Goal: Information Seeking & Learning: Find specific fact

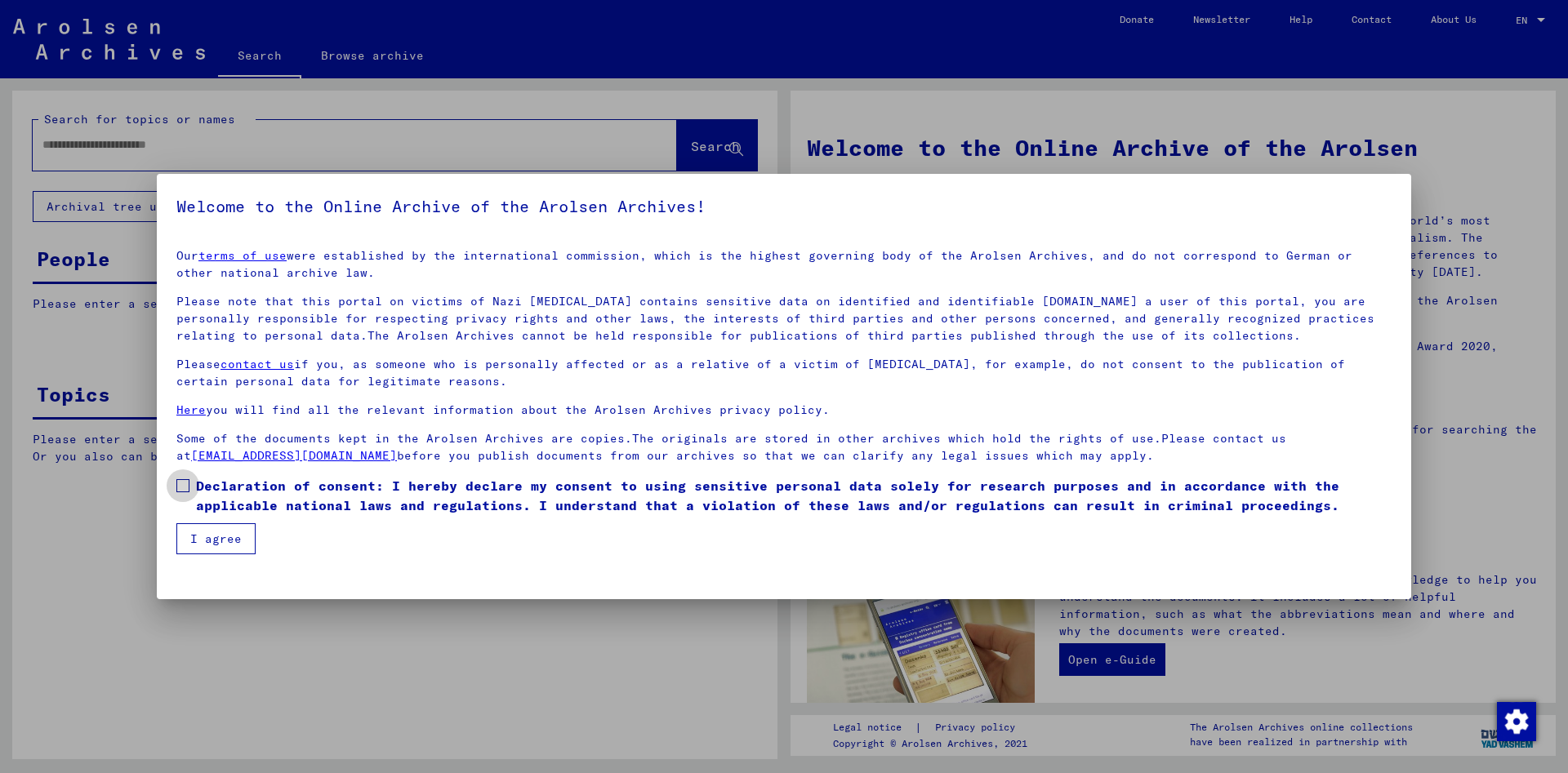
click at [184, 487] on span at bounding box center [183, 485] width 13 height 13
click at [208, 540] on button "I agree" at bounding box center [217, 539] width 79 height 31
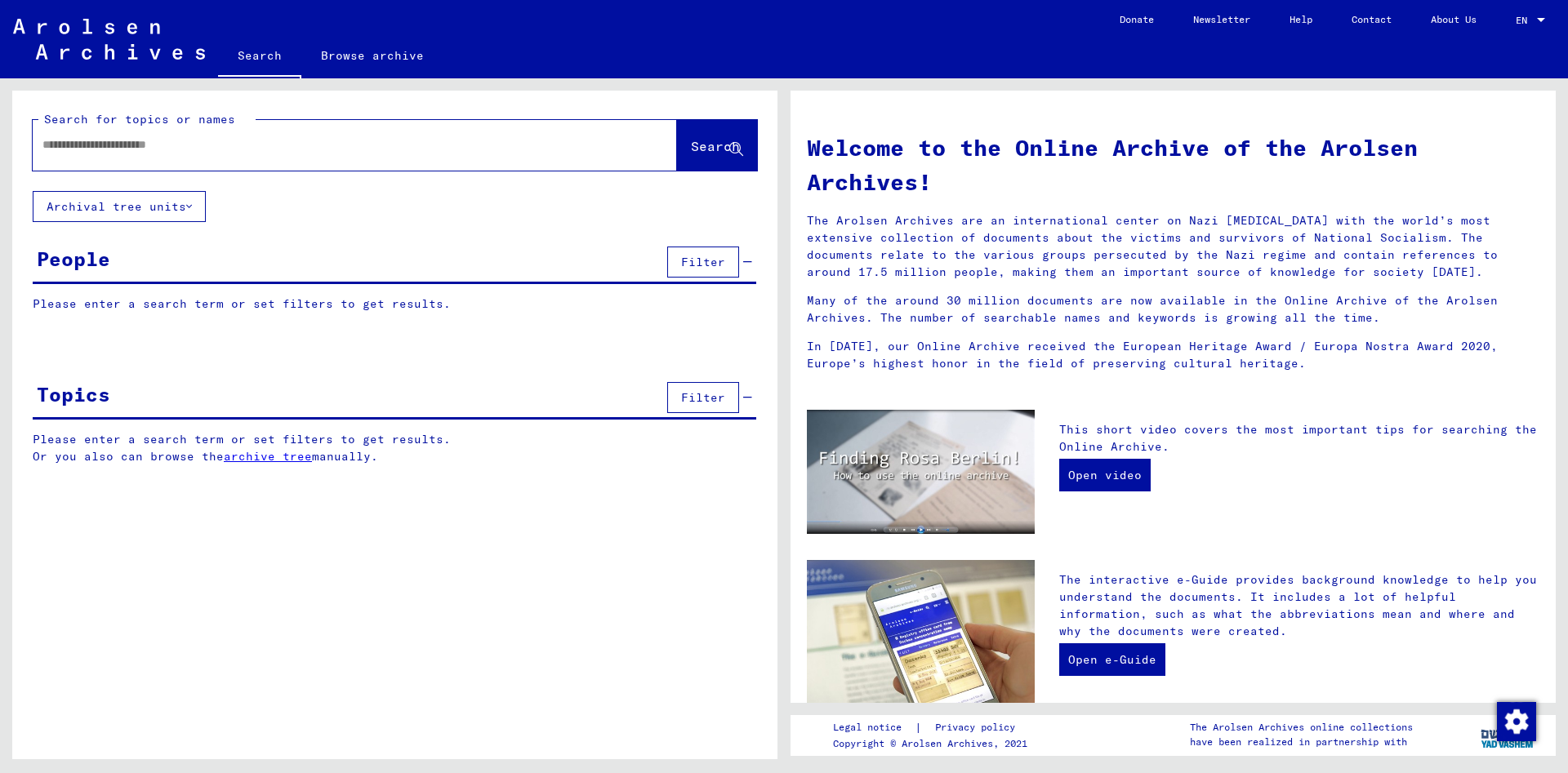
click at [149, 151] on input "text" at bounding box center [335, 145] width 585 height 17
paste input "**********"
click at [691, 154] on span "Search" at bounding box center [715, 145] width 49 height 16
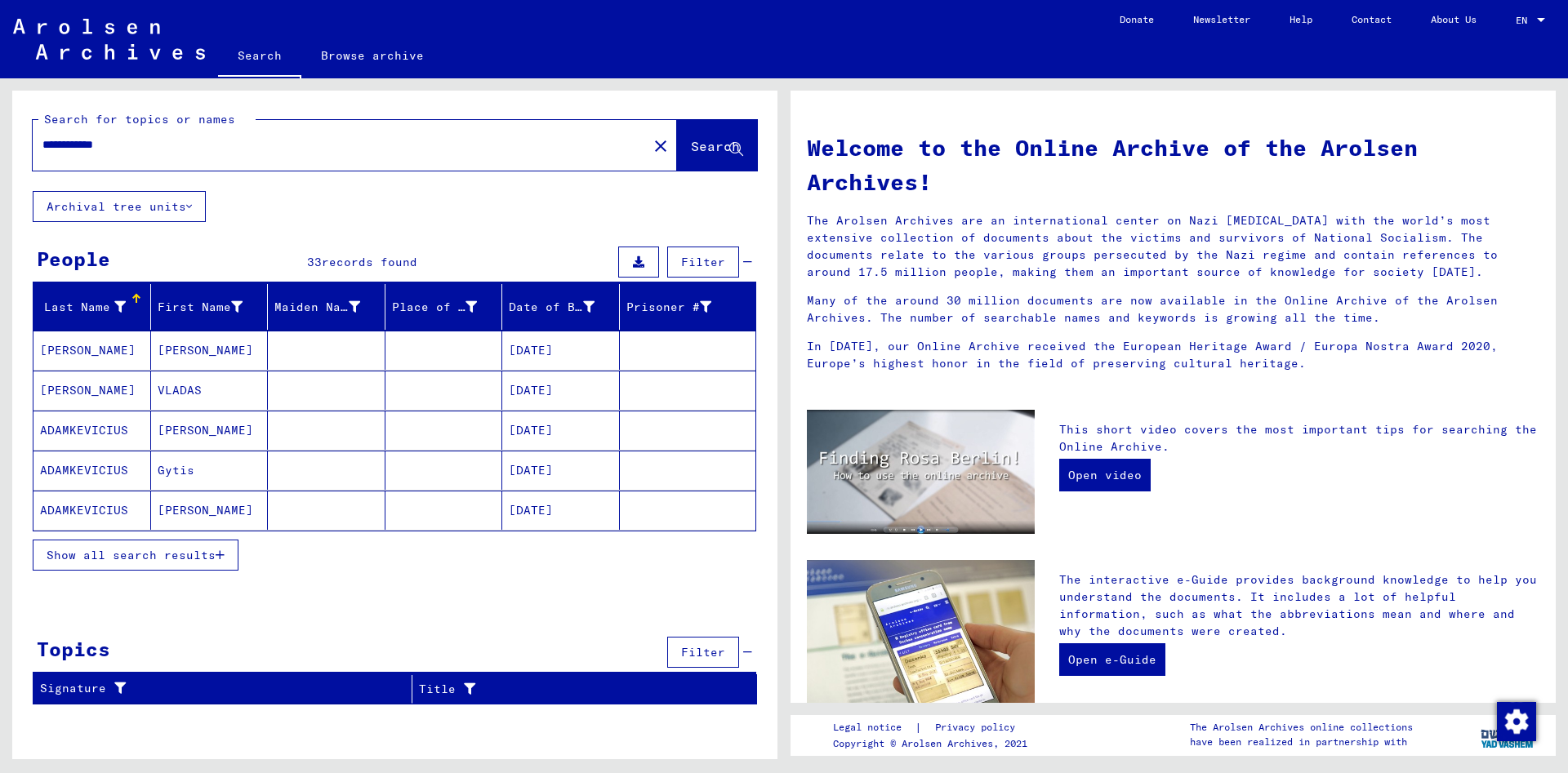
click at [95, 559] on span "Show all search results" at bounding box center [131, 555] width 169 height 14
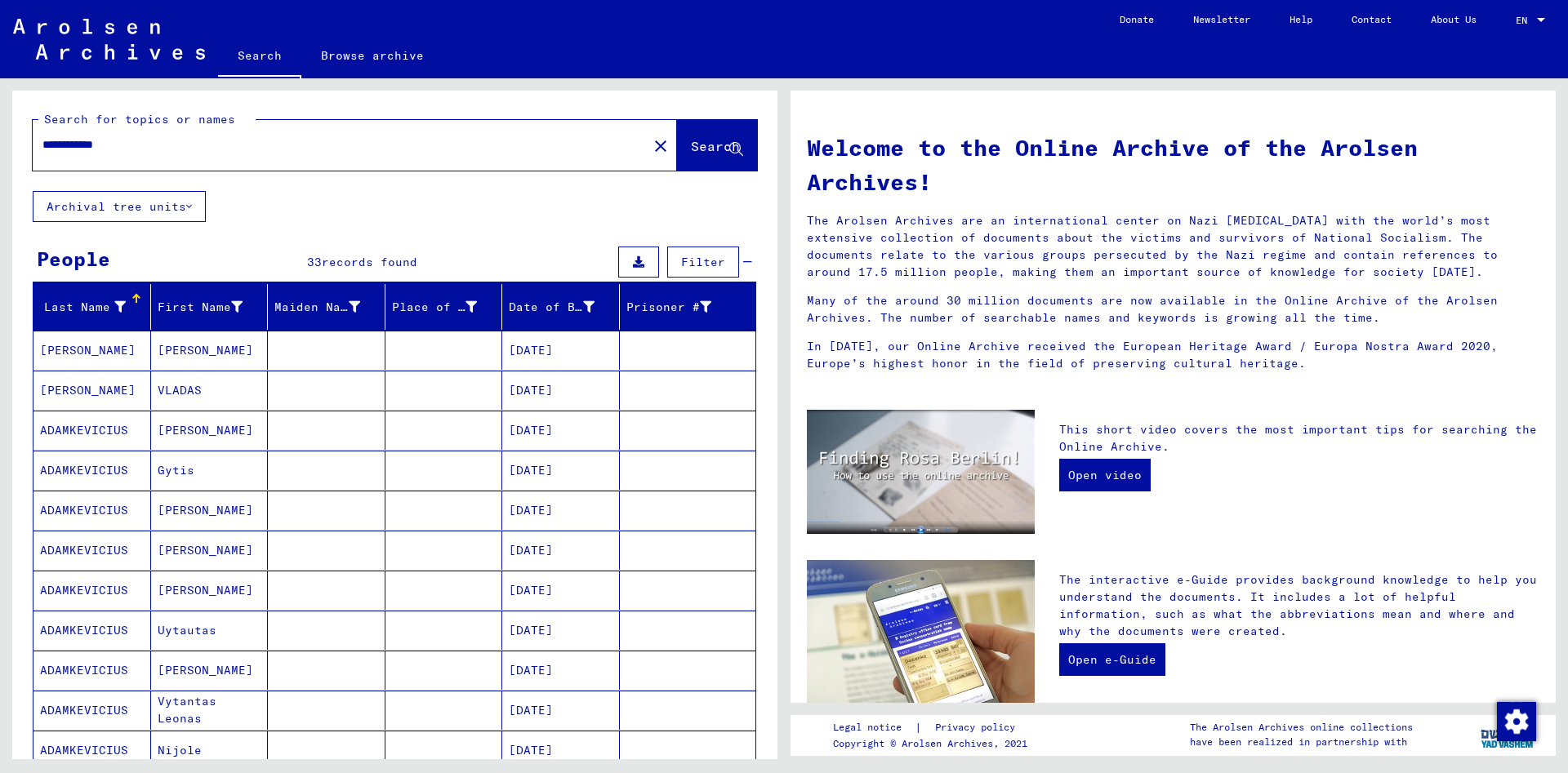
click at [149, 143] on input "**********" at bounding box center [335, 145] width 585 height 17
type input "*"
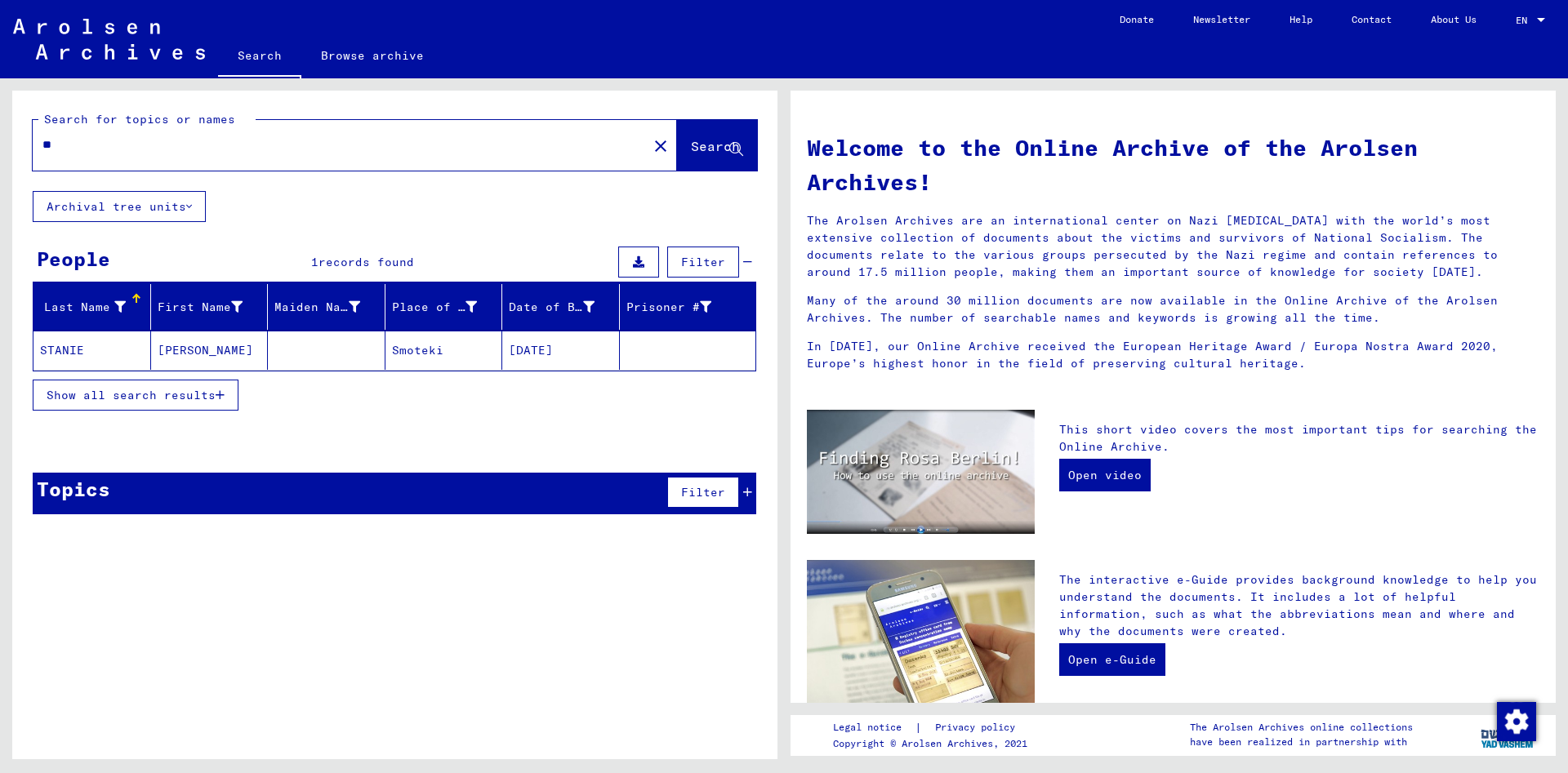
type input "*"
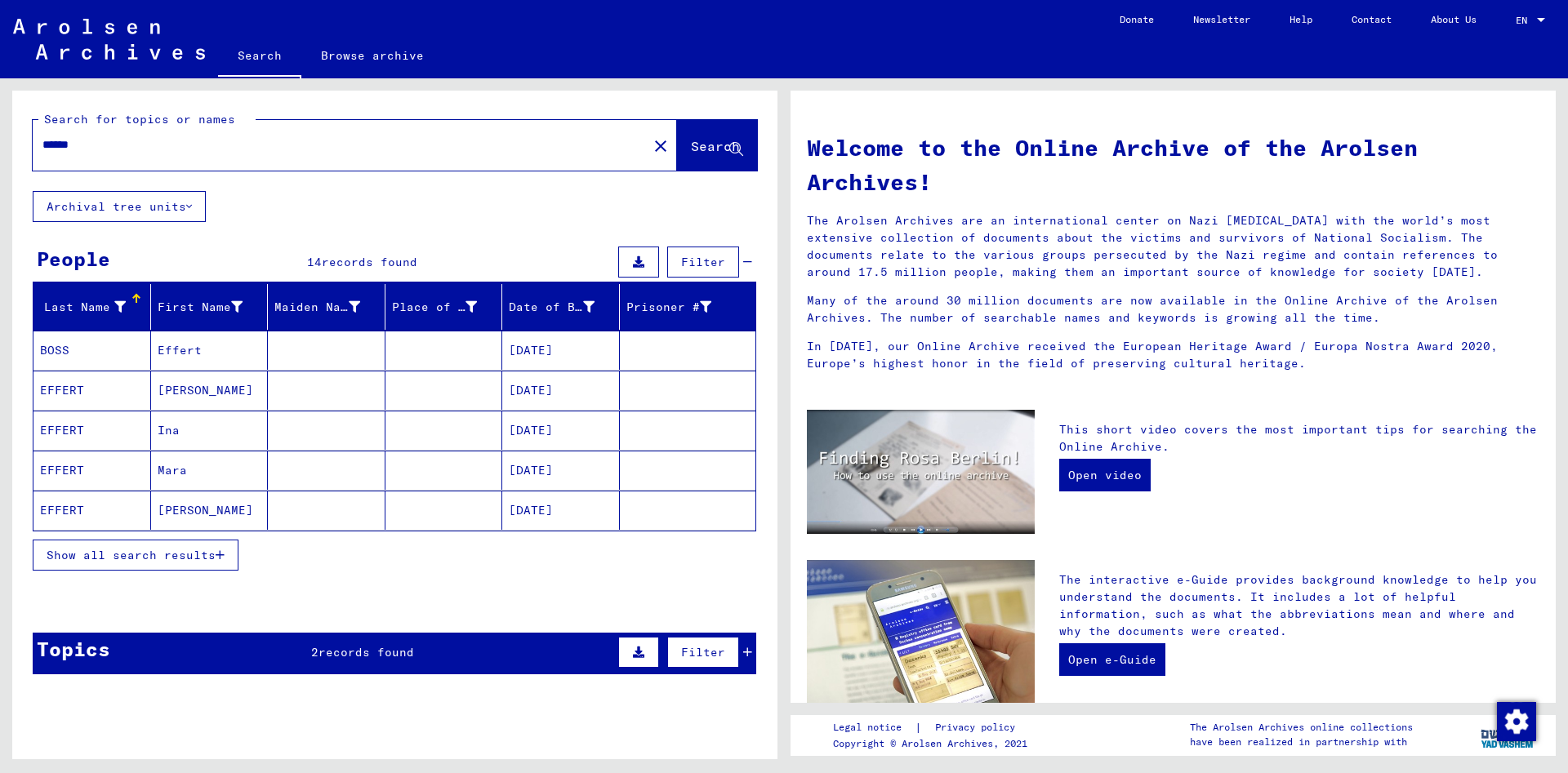
click at [152, 556] on span "Show all search results" at bounding box center [131, 555] width 169 height 14
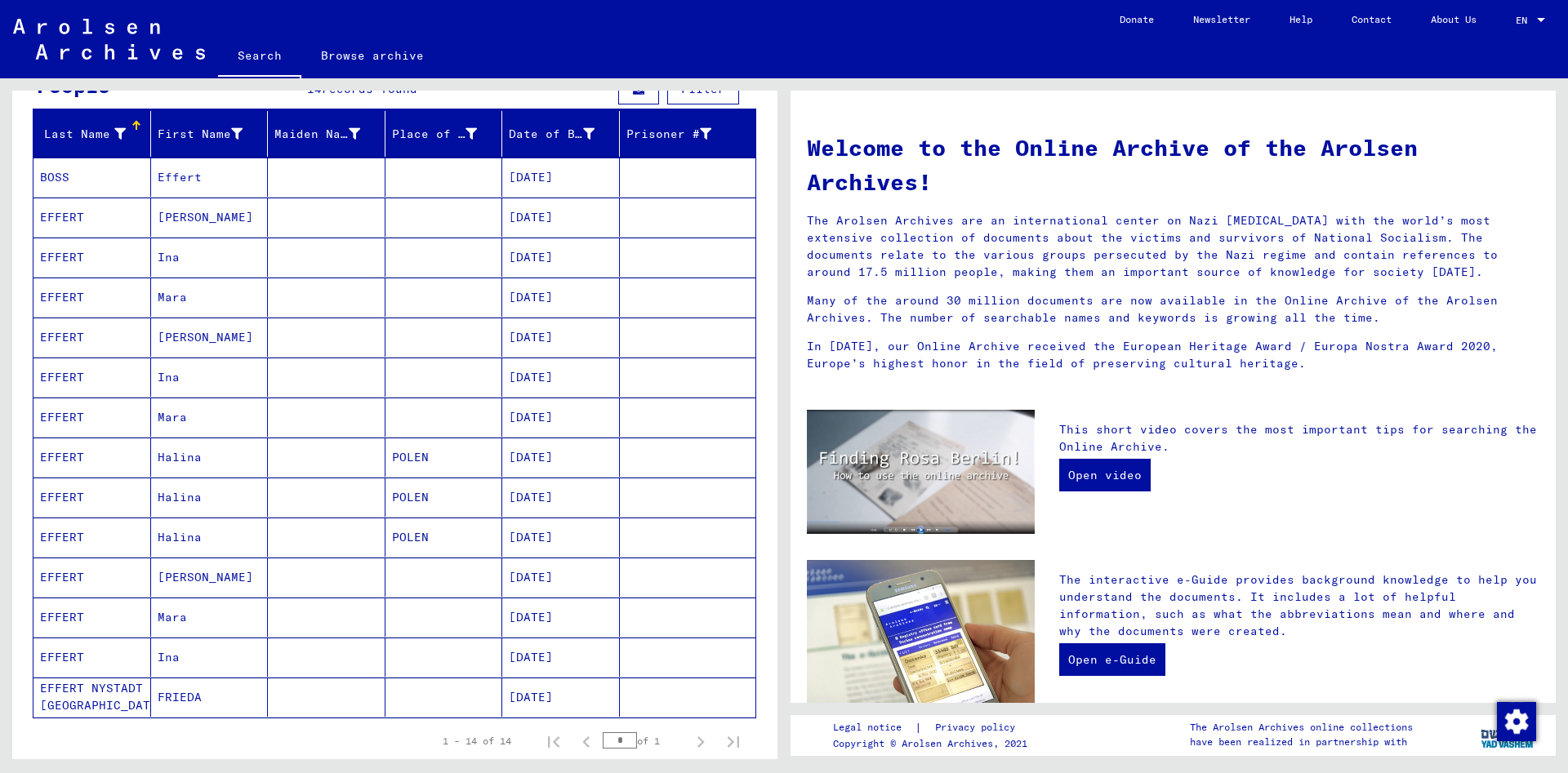
scroll to position [184, 0]
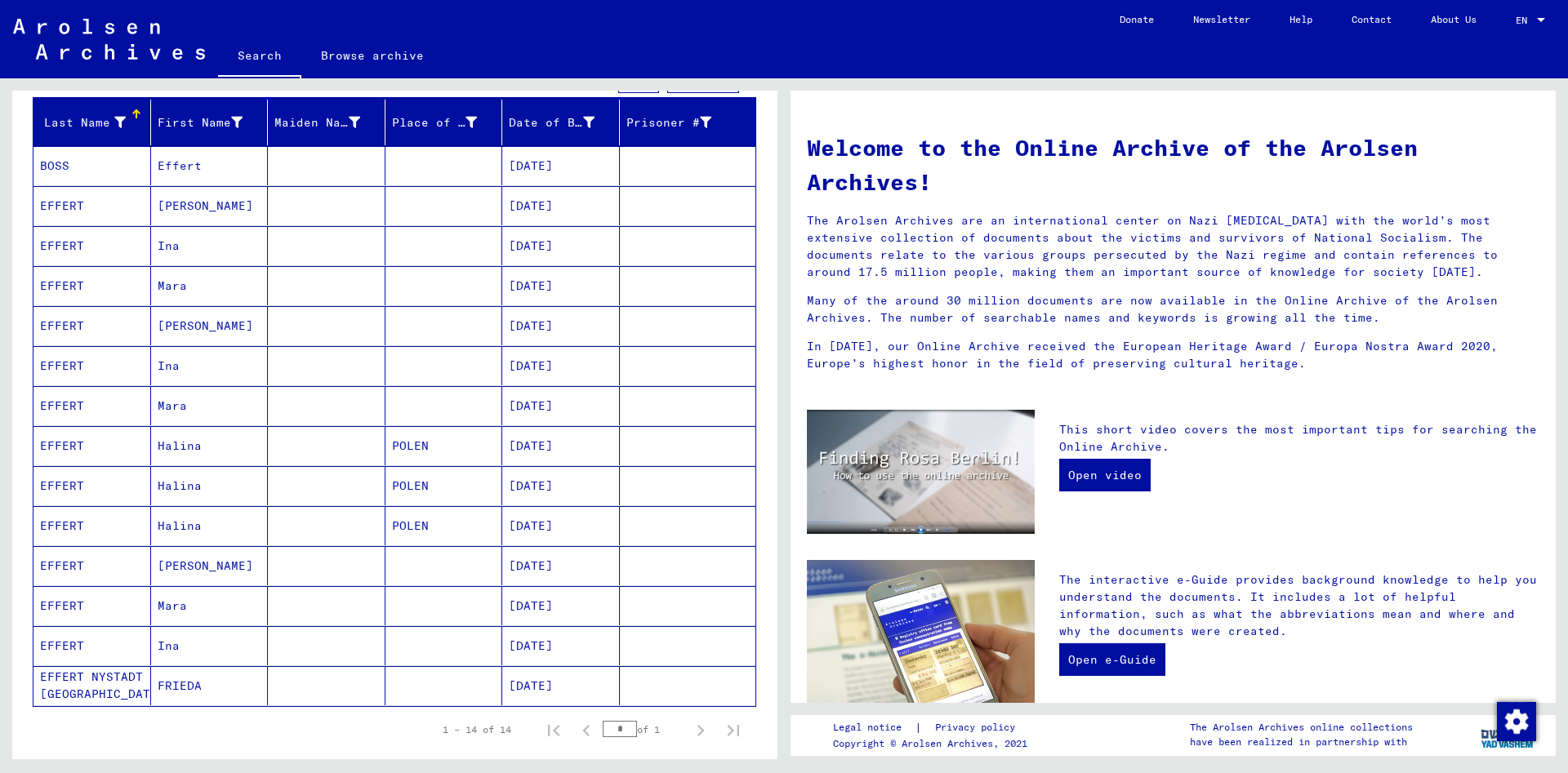
click at [320, 448] on mat-cell at bounding box center [326, 446] width 118 height 39
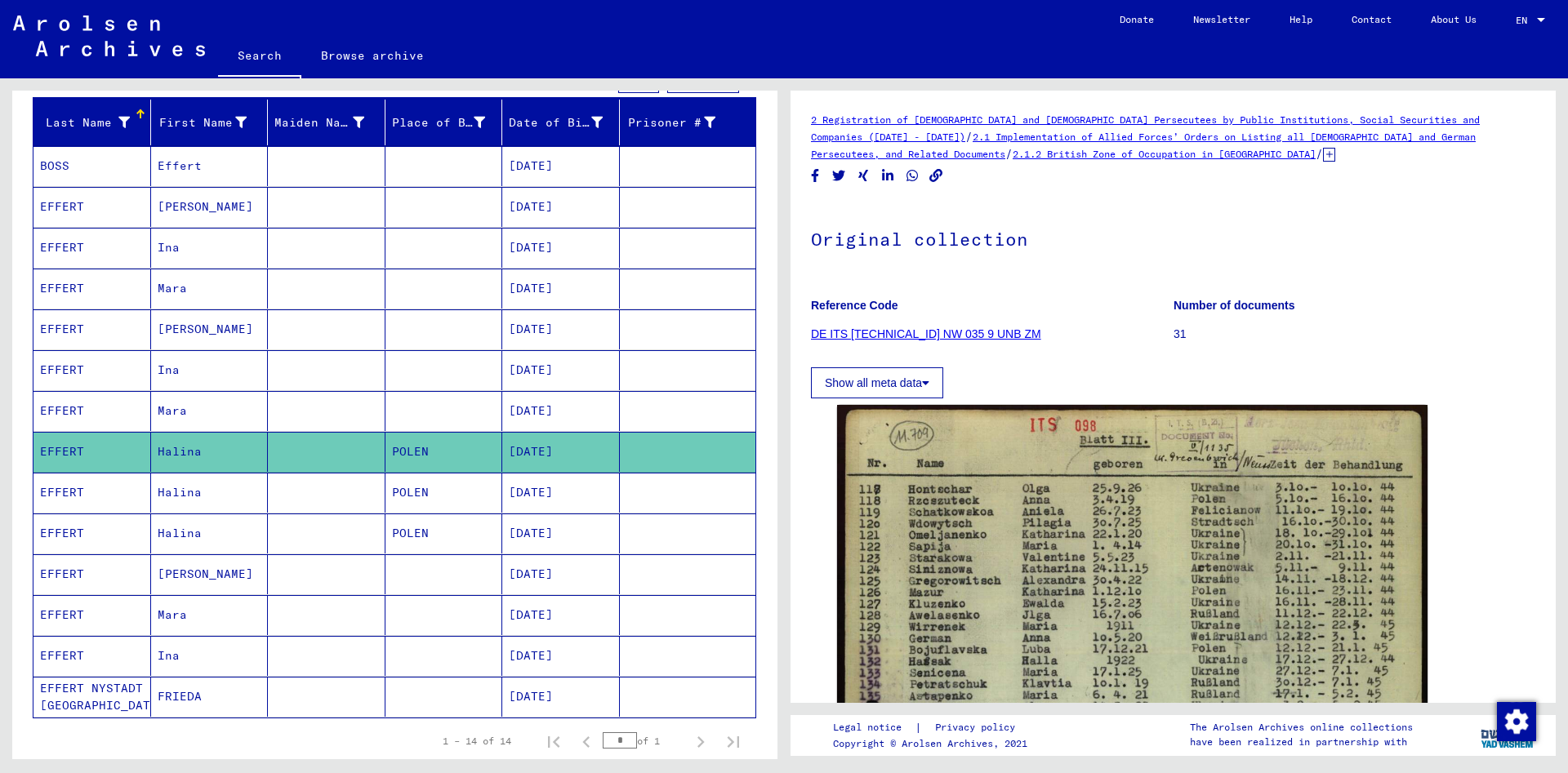
click at [313, 491] on mat-cell at bounding box center [326, 492] width 118 height 40
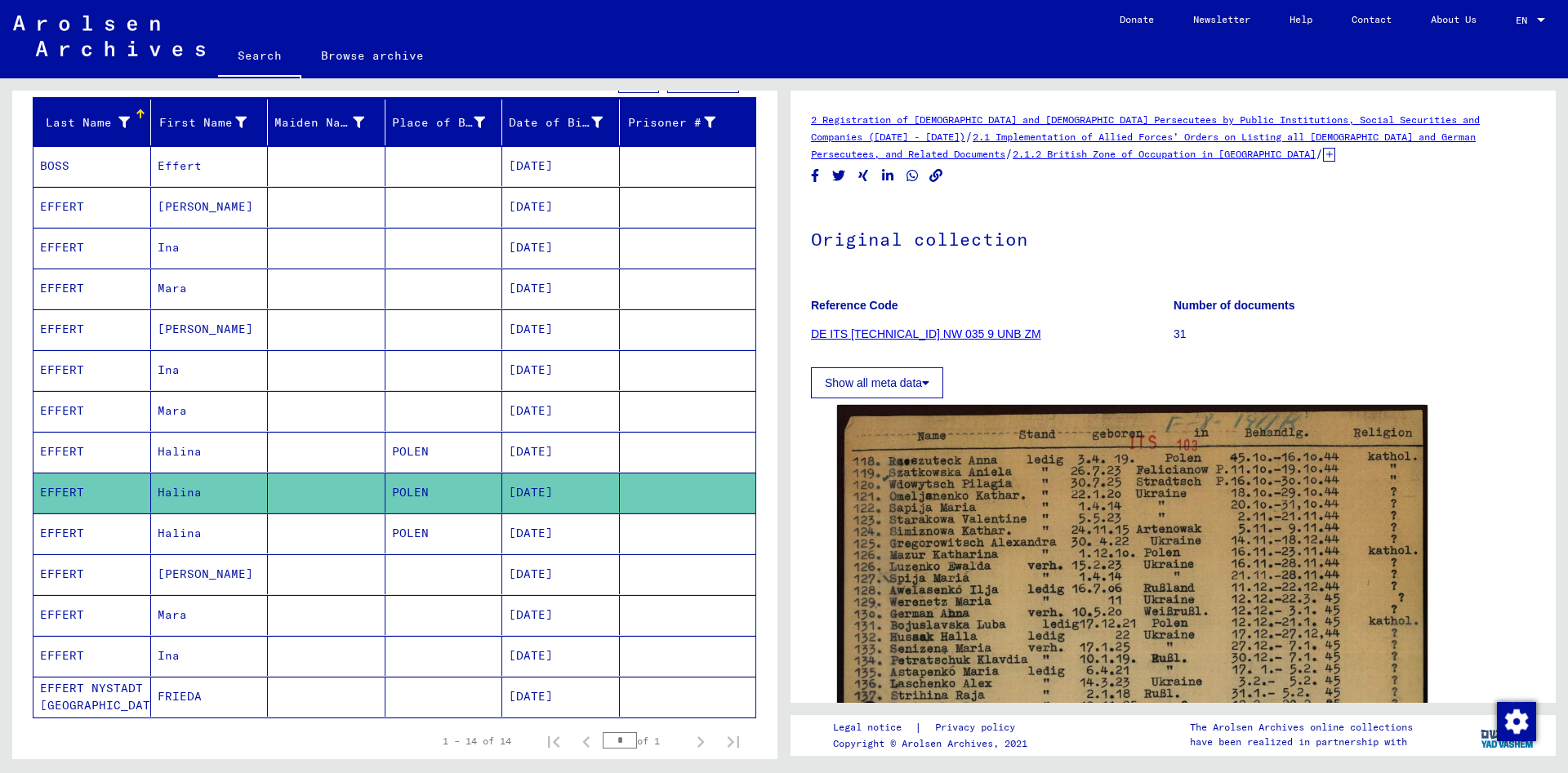
click at [320, 530] on mat-cell at bounding box center [326, 533] width 118 height 40
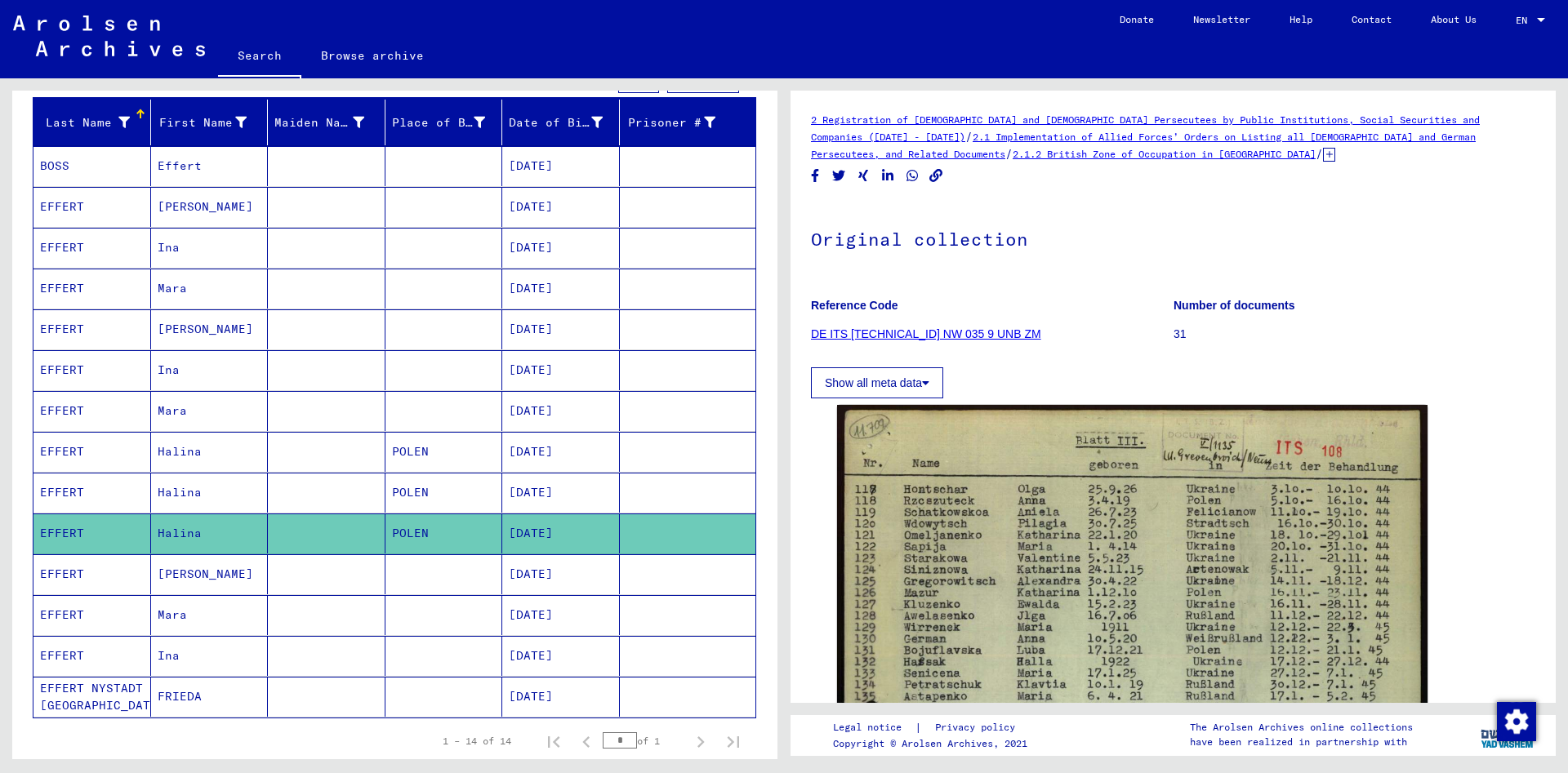
click at [232, 694] on mat-cell "FRIEDA" at bounding box center [210, 697] width 118 height 40
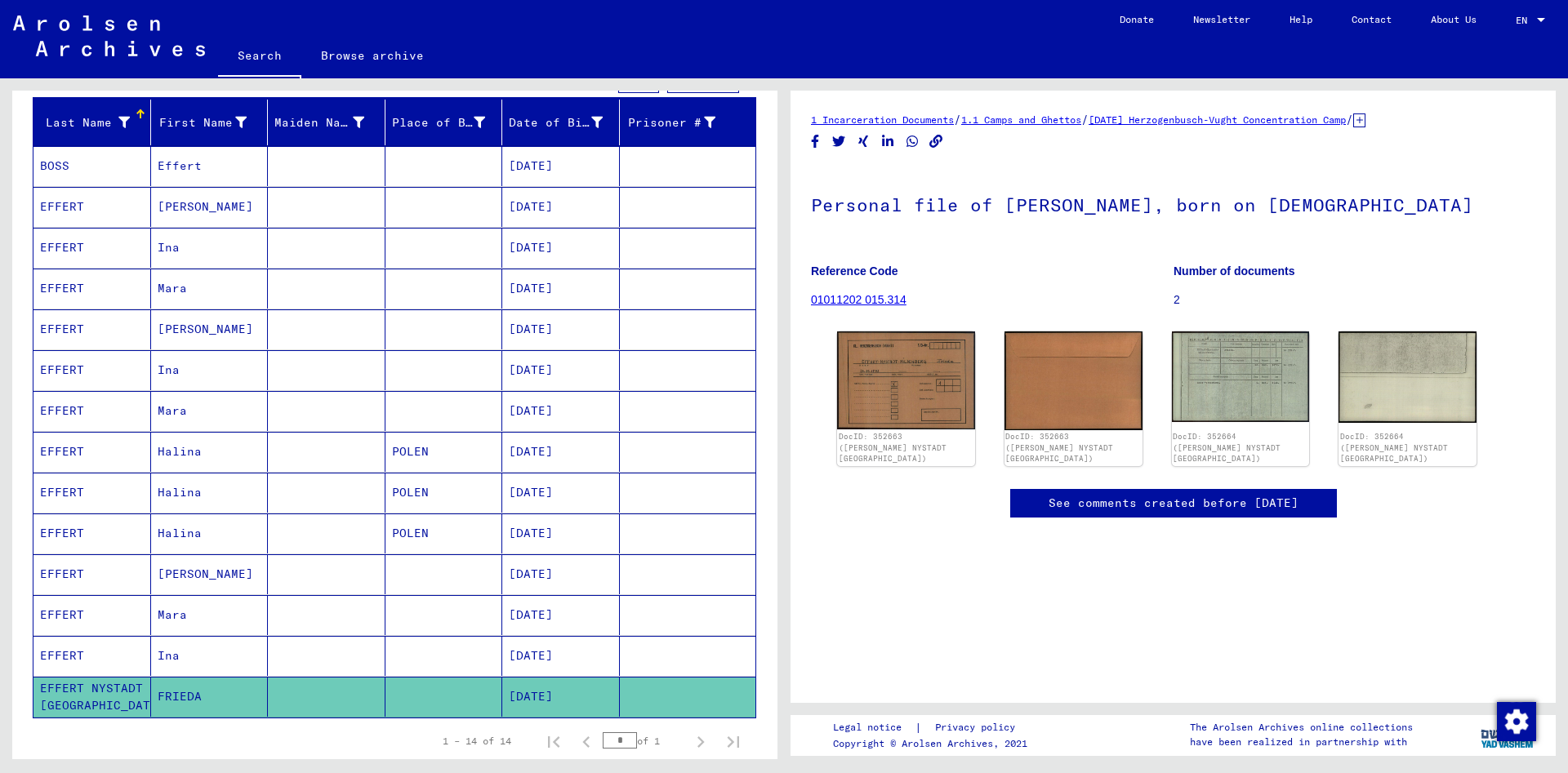
click at [207, 657] on mat-cell "Ina" at bounding box center [210, 655] width 118 height 40
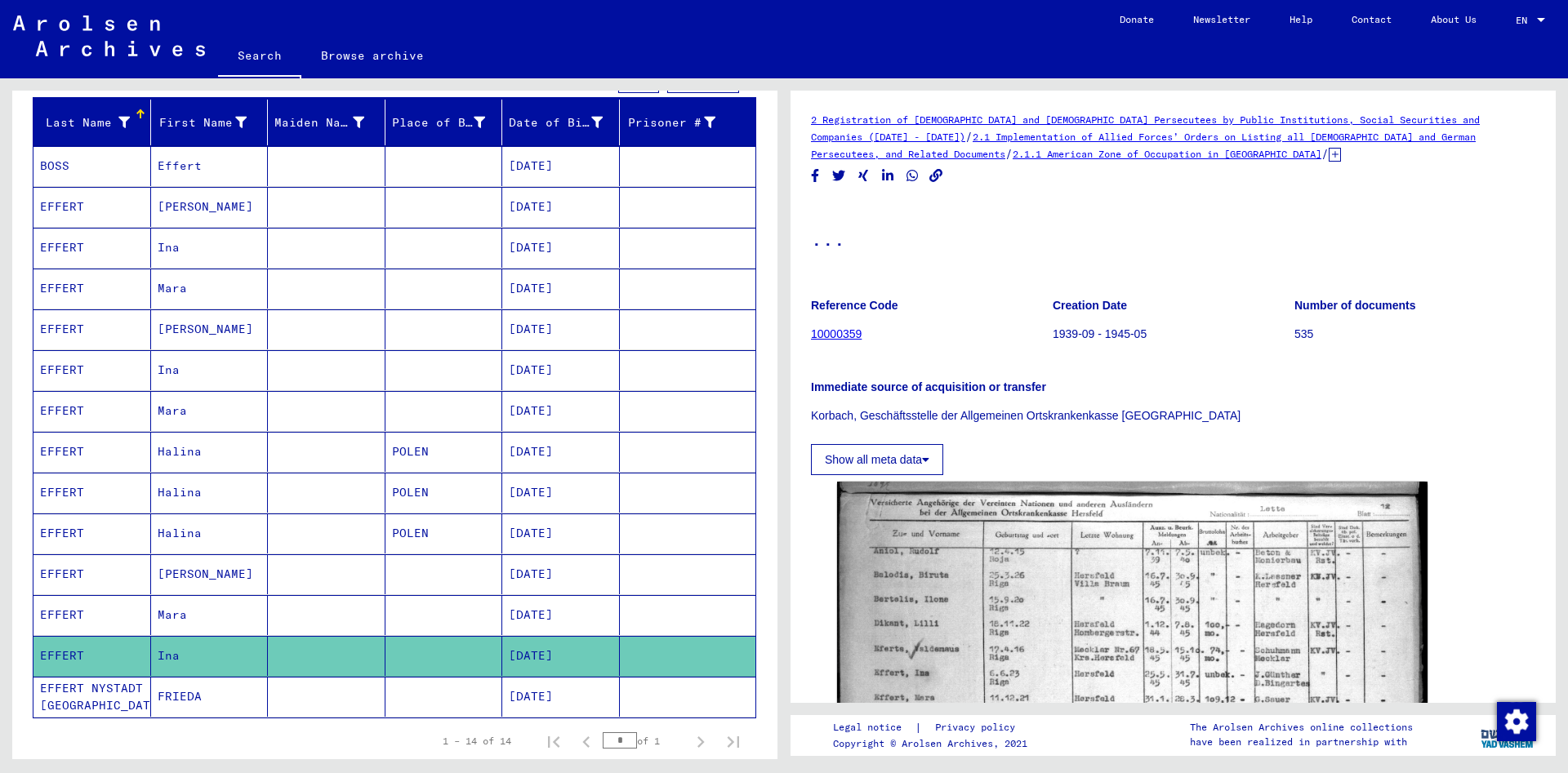
click at [190, 615] on mat-cell "Mara" at bounding box center [210, 615] width 118 height 40
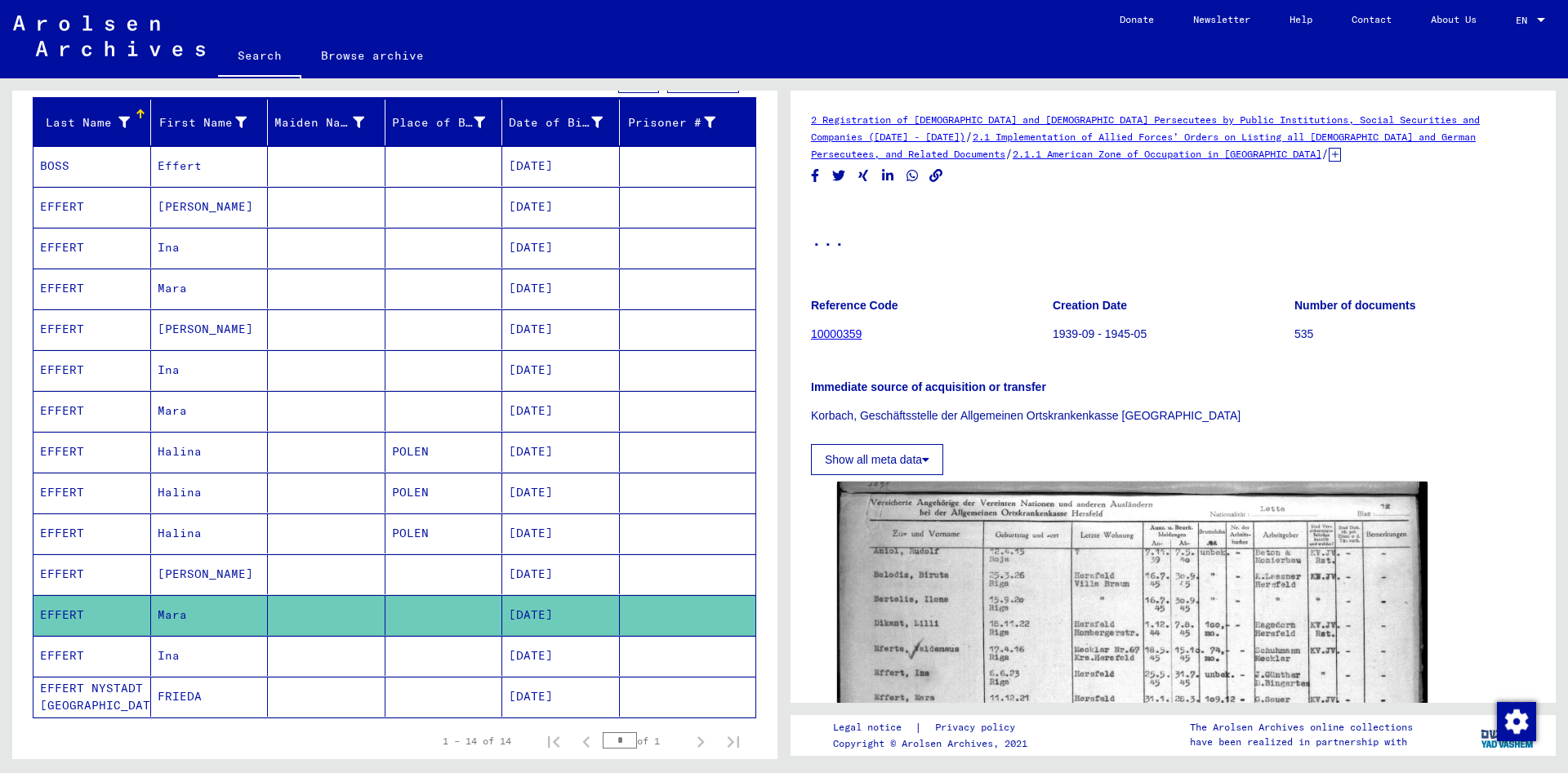
click at [199, 166] on mat-cell "Effert" at bounding box center [210, 166] width 118 height 40
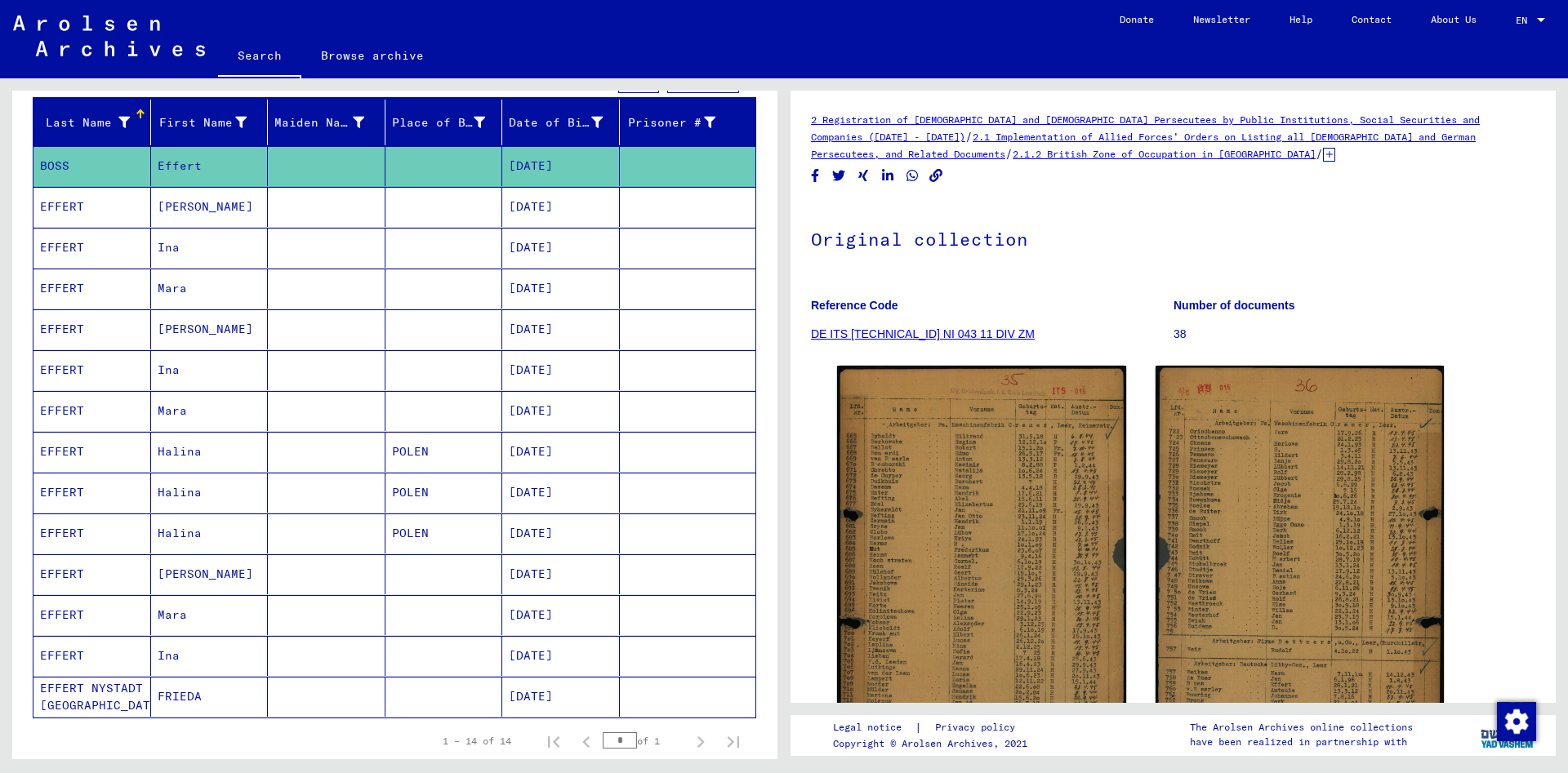
click at [206, 202] on mat-cell "[PERSON_NAME]" at bounding box center [210, 206] width 118 height 40
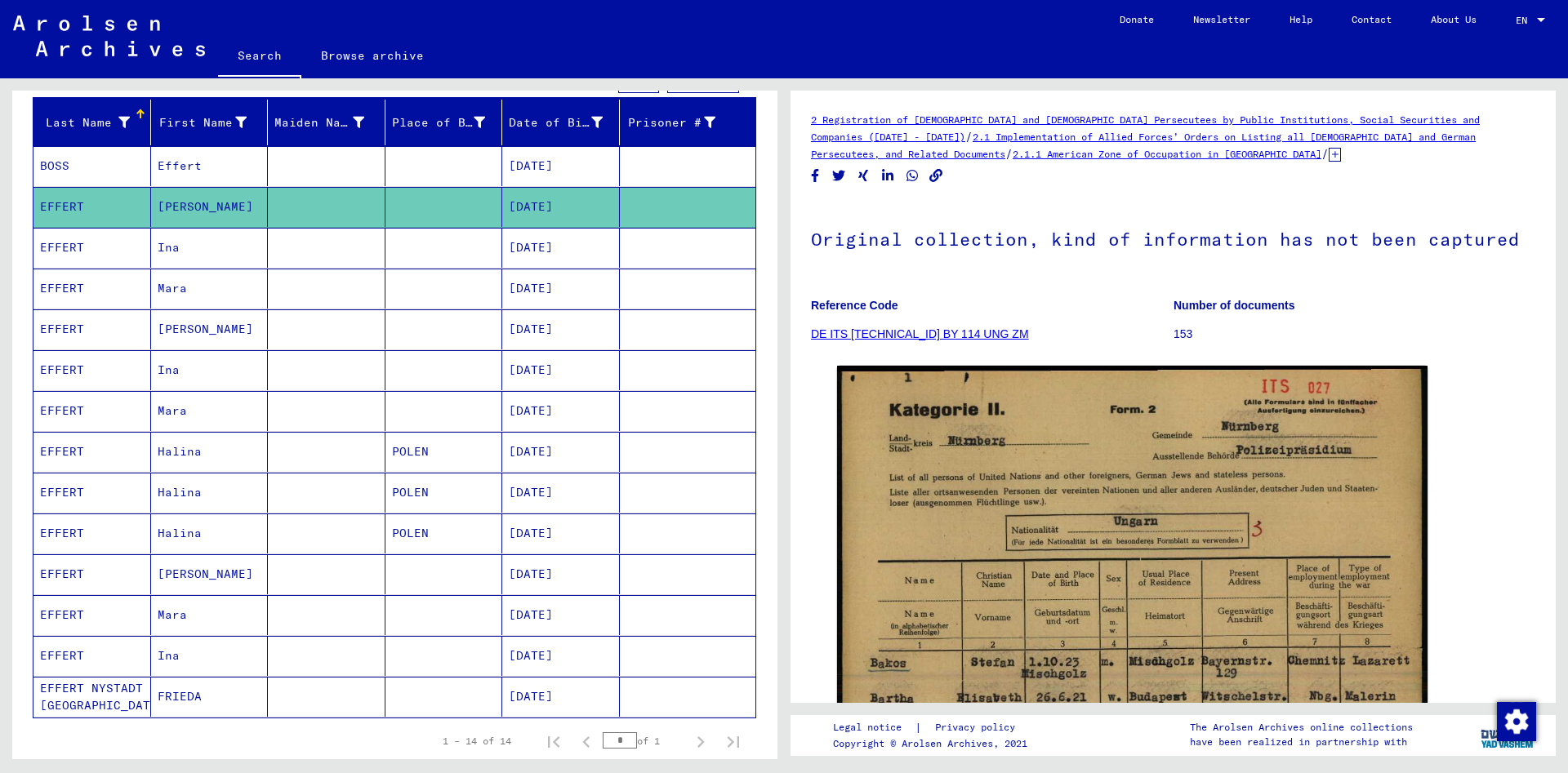
click at [197, 244] on mat-cell "Ina" at bounding box center [210, 247] width 118 height 40
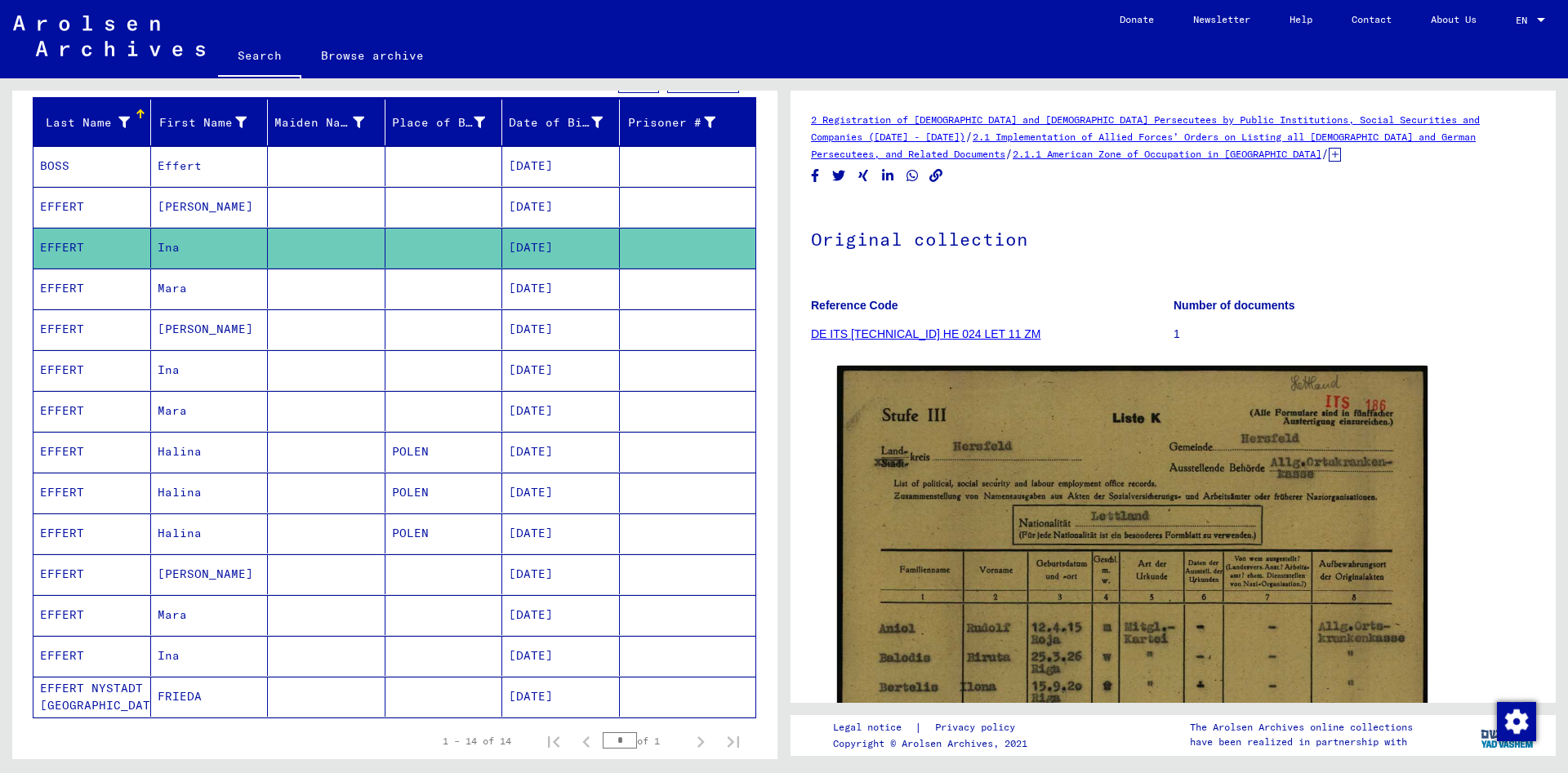
click at [195, 287] on mat-cell "Mara" at bounding box center [210, 288] width 118 height 40
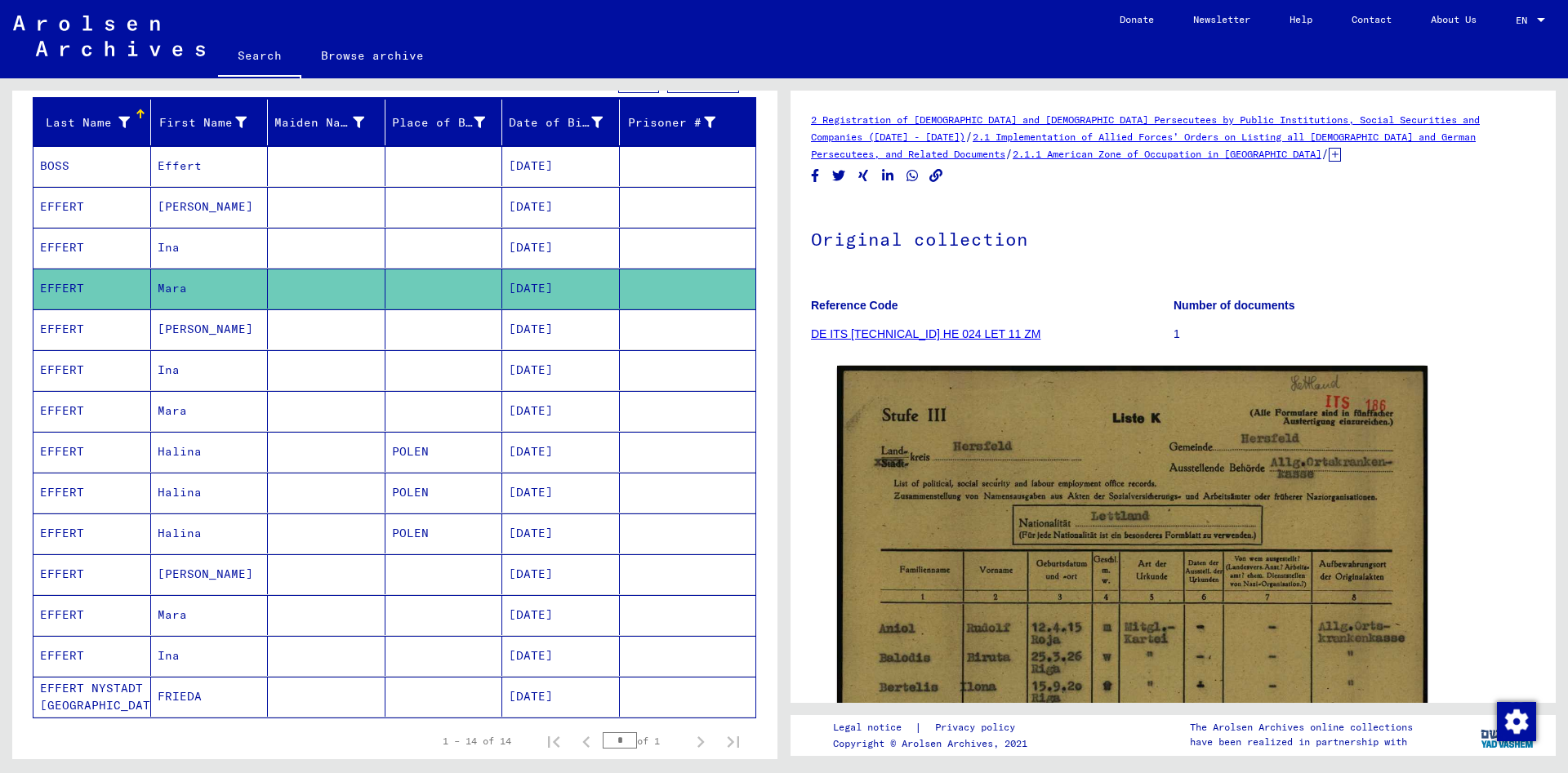
click at [189, 328] on mat-cell "[PERSON_NAME]" at bounding box center [210, 329] width 118 height 40
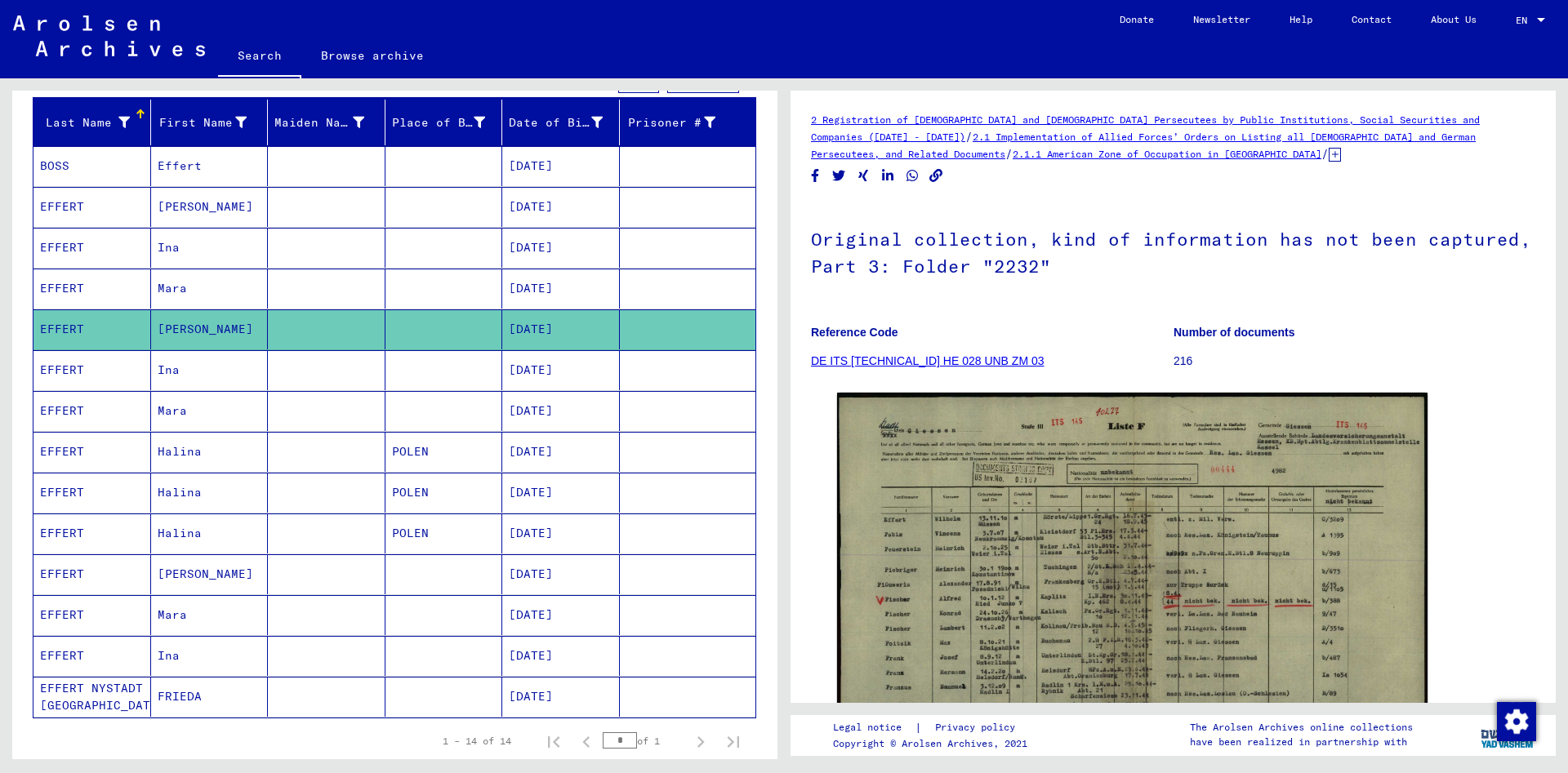
click at [182, 373] on mat-cell "Ina" at bounding box center [210, 370] width 118 height 40
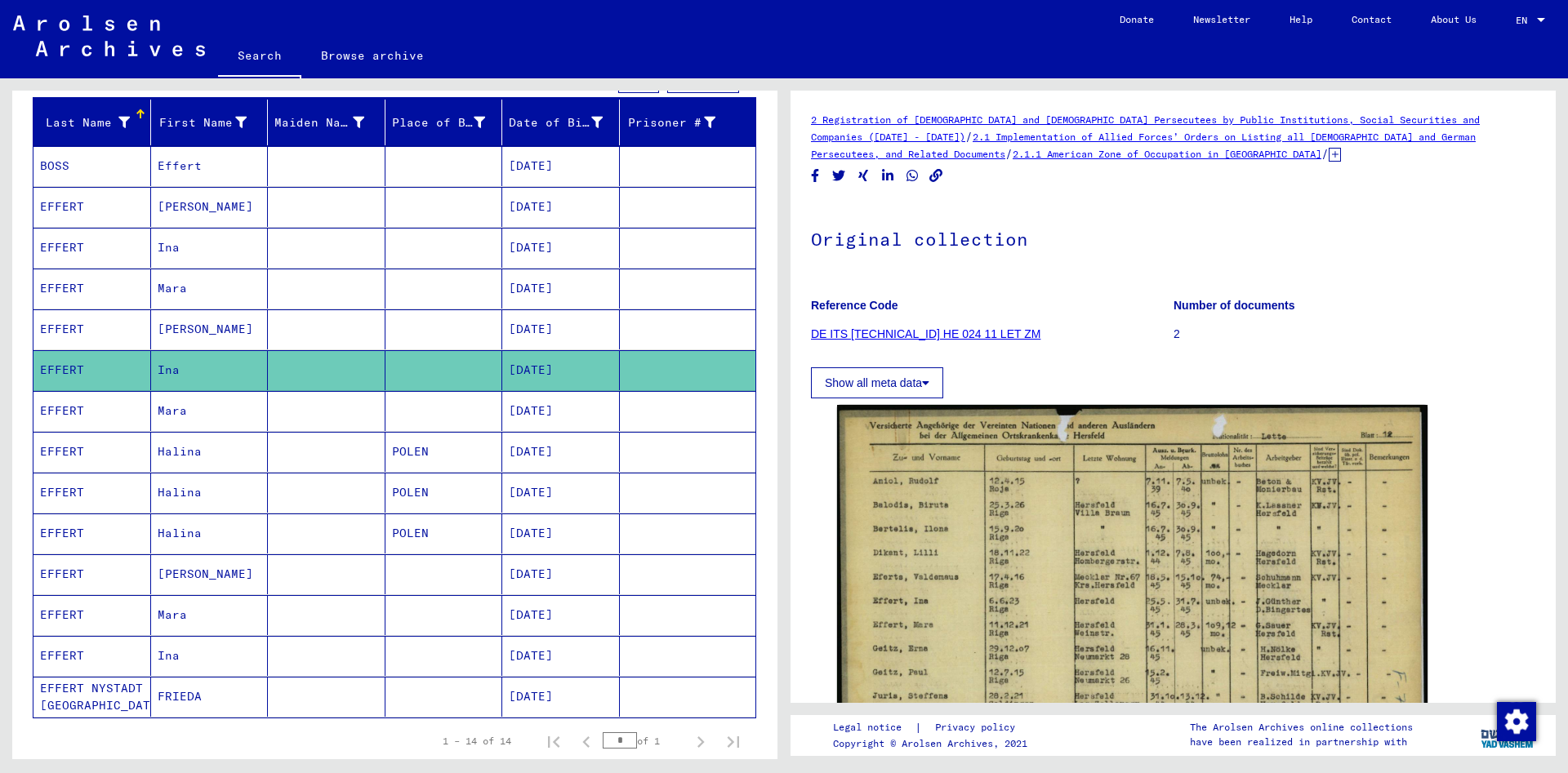
click at [185, 418] on mat-cell "Mara" at bounding box center [210, 411] width 118 height 40
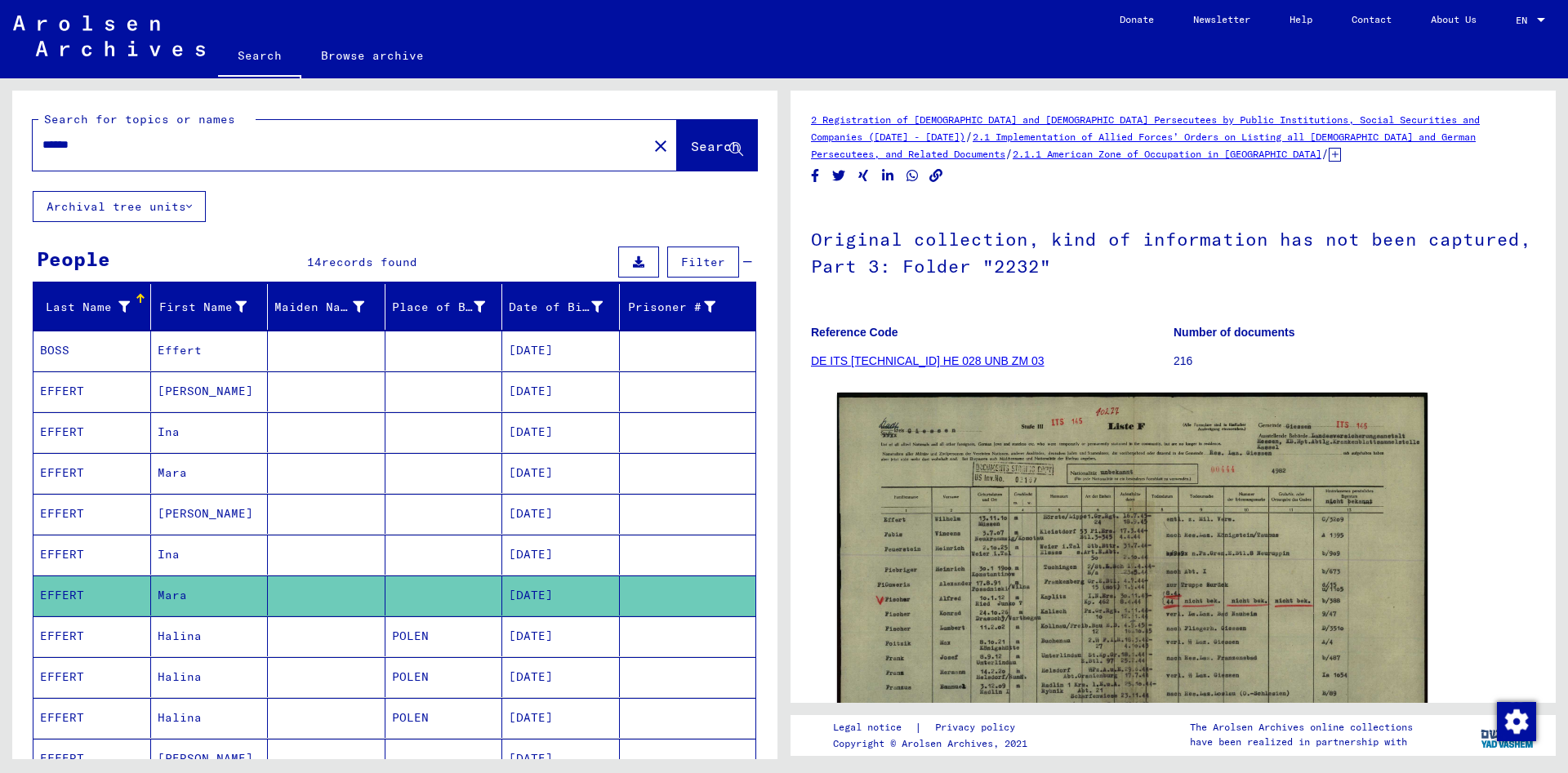
click at [123, 141] on input "******" at bounding box center [340, 145] width 595 height 17
drag, startPoint x: 52, startPoint y: 149, endPoint x: 0, endPoint y: 153, distance: 52.2
click at [53, 148] on input "******" at bounding box center [340, 145] width 595 height 17
type input "*****"
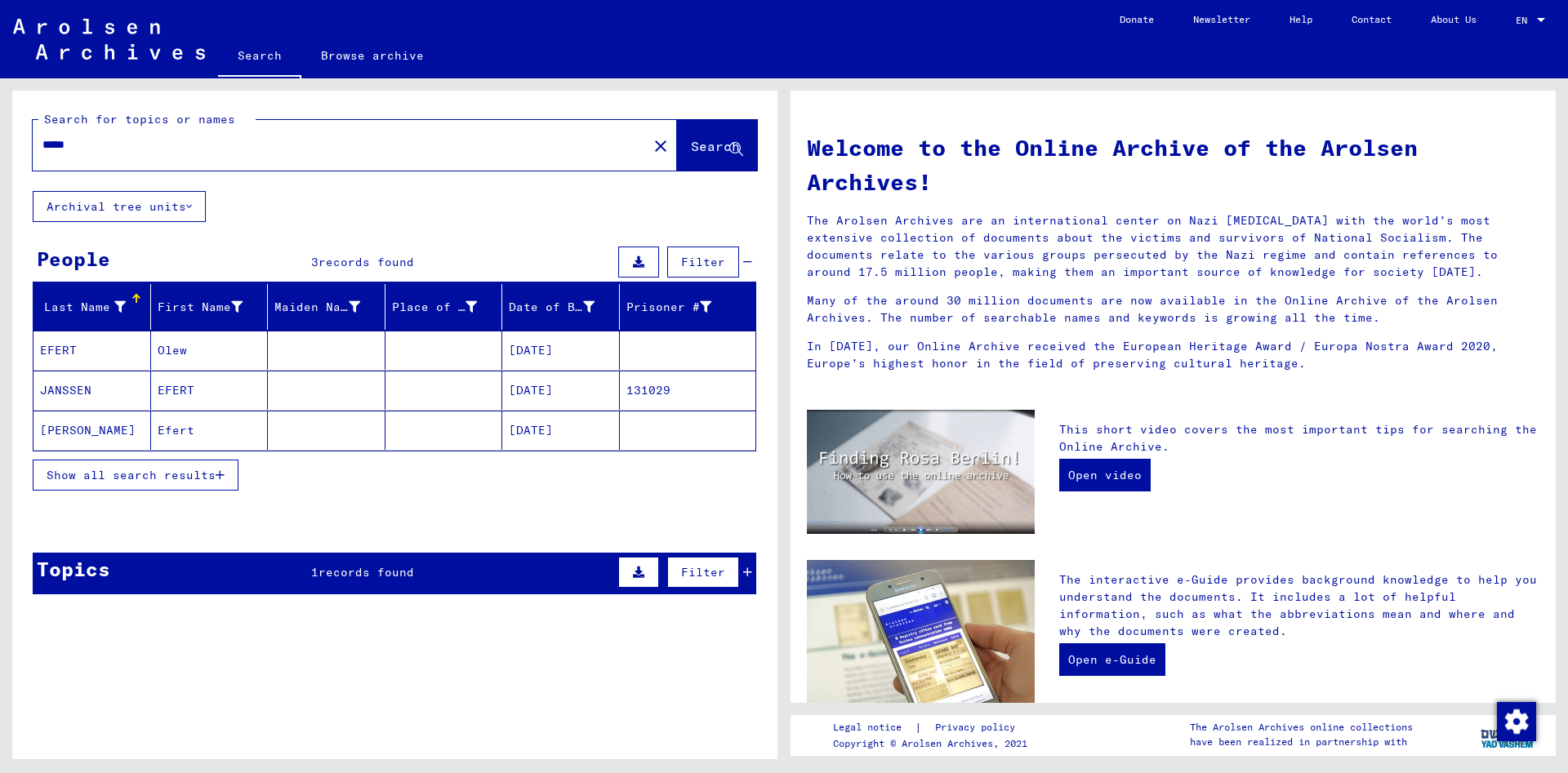
click at [79, 350] on mat-cell "EFERT" at bounding box center [92, 350] width 118 height 39
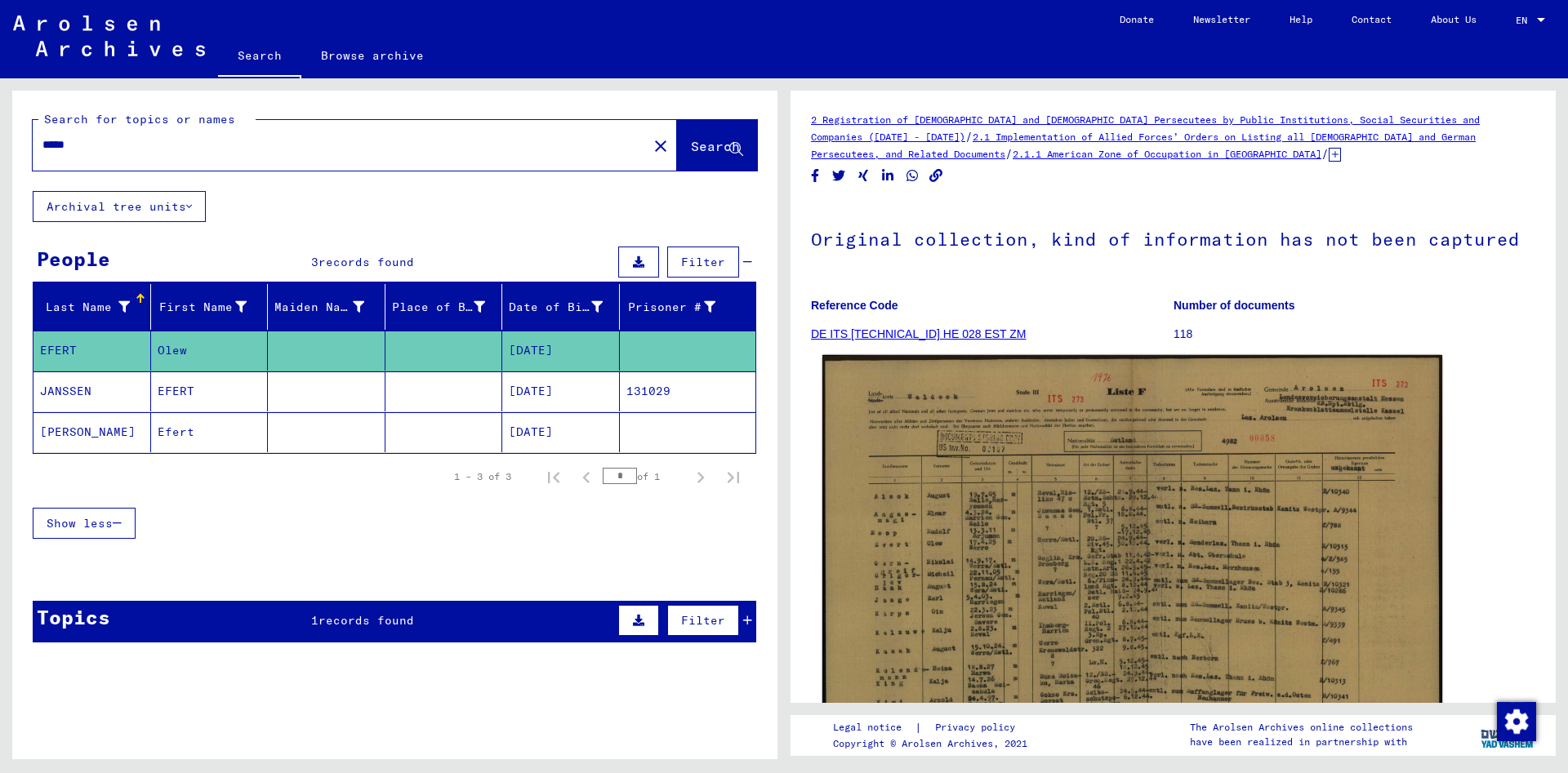
click at [924, 515] on img at bounding box center [1132, 575] width 620 height 440
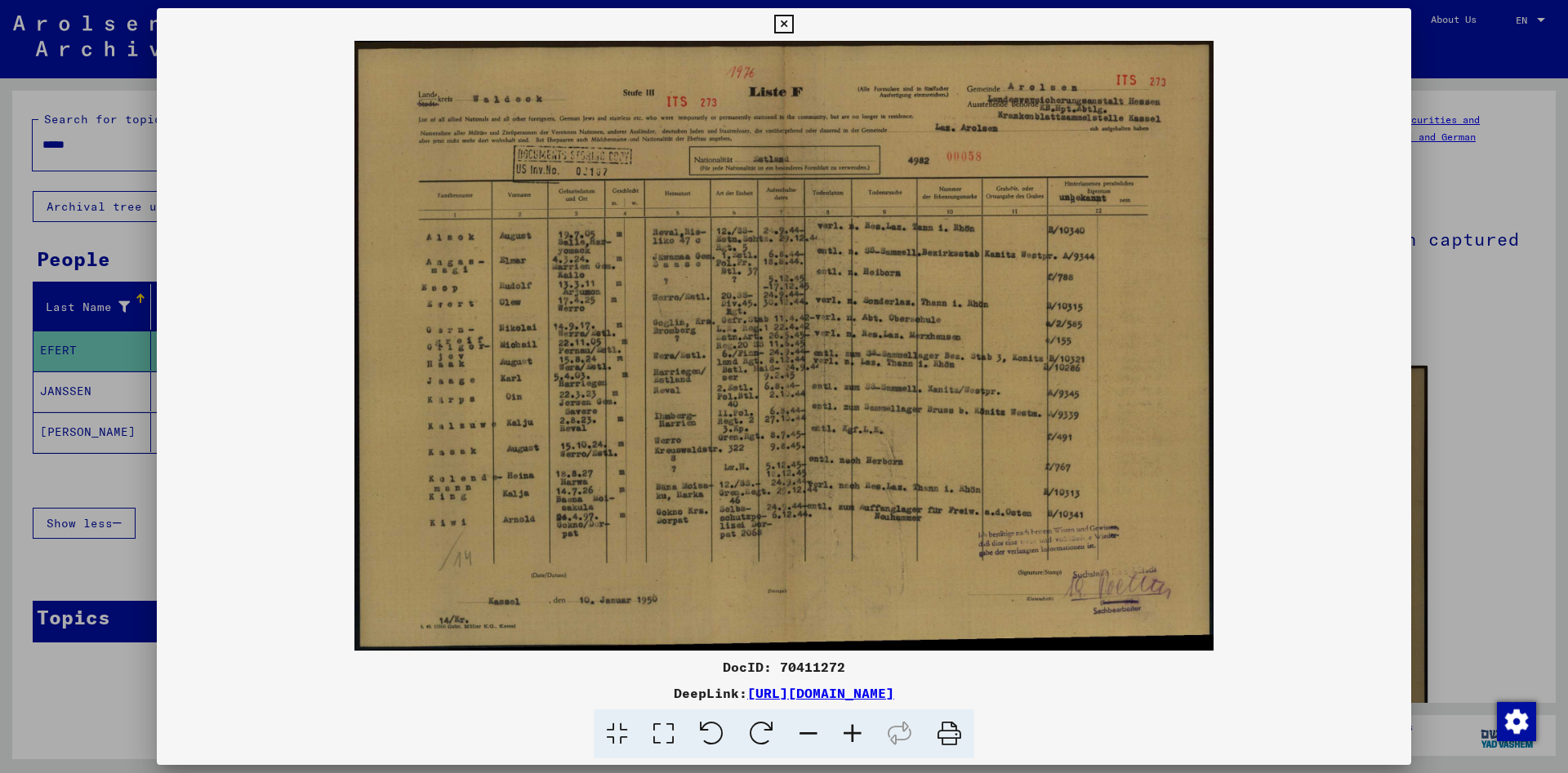
drag, startPoint x: 580, startPoint y: 192, endPoint x: 580, endPoint y: 206, distance: 14.0
click at [580, 206] on img at bounding box center [783, 345] width 1254 height 610
